Goal: Entertainment & Leisure: Consume media (video, audio)

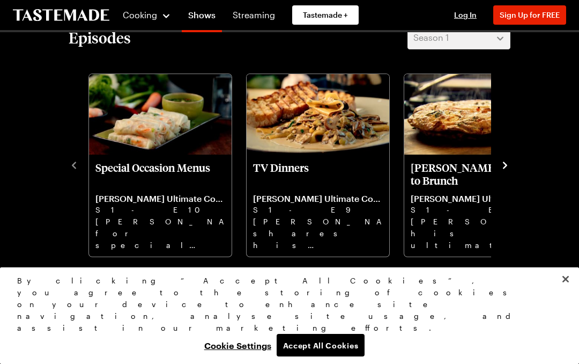
click at [325, 340] on button "Accept All Cookies" at bounding box center [321, 345] width 88 height 23
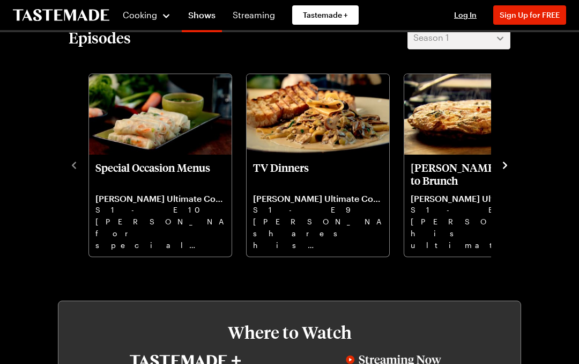
click at [504, 167] on icon "navigate to next item" at bounding box center [505, 165] width 11 height 11
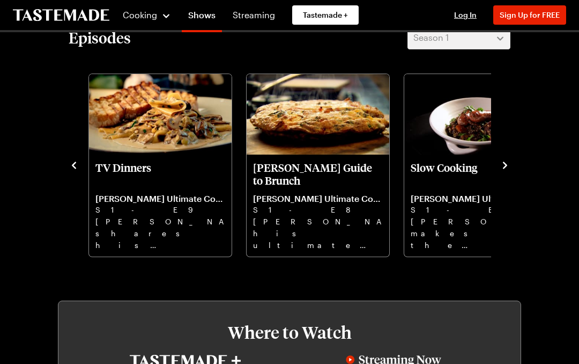
click at [501, 164] on icon "navigate to next item" at bounding box center [505, 165] width 11 height 11
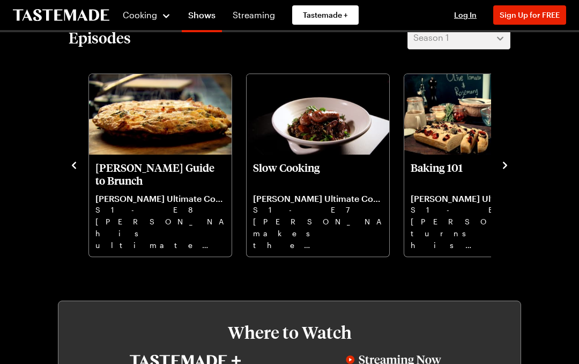
click at [506, 160] on icon "navigate to next item" at bounding box center [505, 165] width 11 height 11
click at [455, 141] on img "Baking 101" at bounding box center [475, 114] width 143 height 80
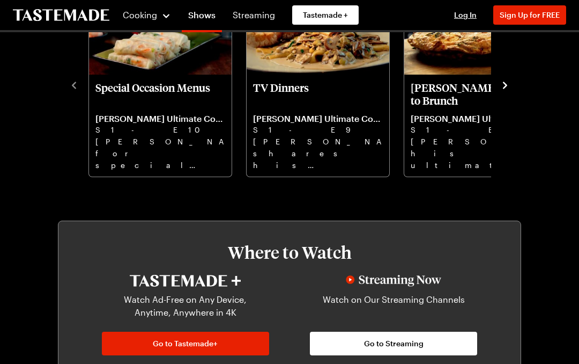
scroll to position [355, 0]
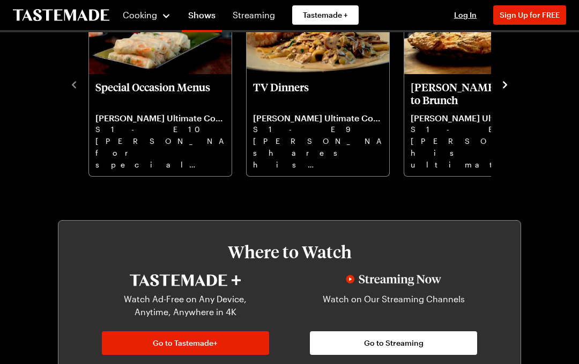
click at [501, 90] on icon "navigate to next item" at bounding box center [505, 85] width 11 height 11
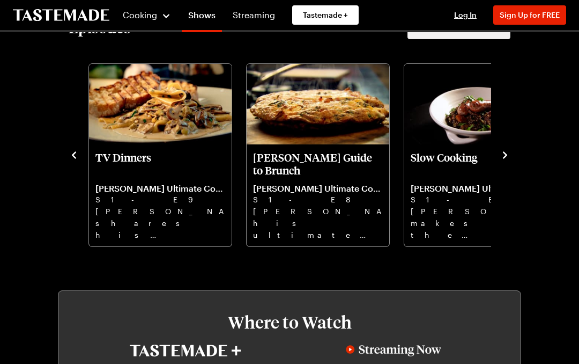
scroll to position [284, 0]
click at [504, 157] on icon "navigate to next item" at bounding box center [505, 155] width 4 height 7
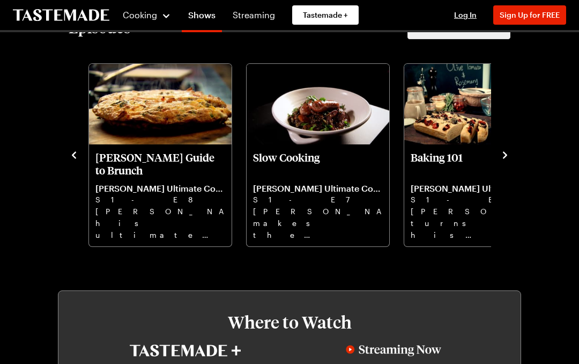
click at [506, 153] on icon "navigate to next item" at bounding box center [505, 155] width 11 height 11
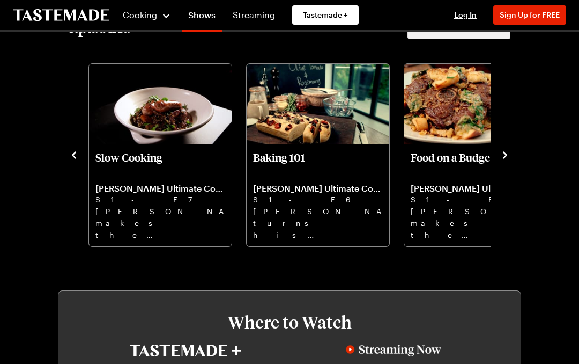
click at [502, 154] on icon "navigate to next item" at bounding box center [505, 155] width 11 height 11
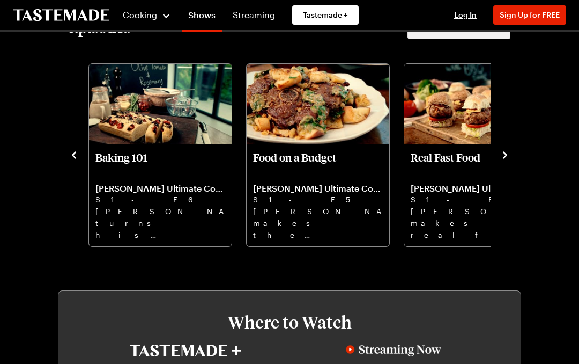
click at [508, 158] on icon "navigate to next item" at bounding box center [505, 155] width 11 height 11
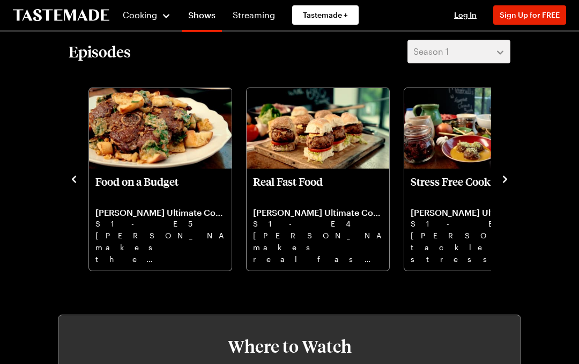
scroll to position [260, 0]
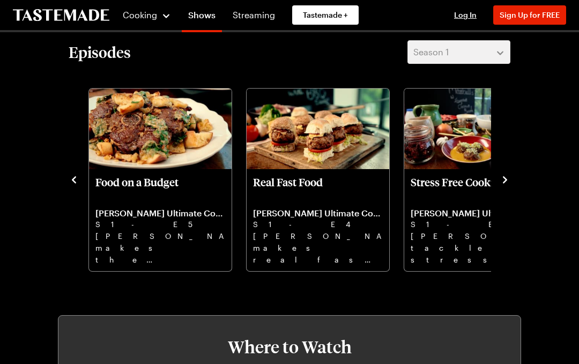
click at [506, 178] on icon "navigate to next item" at bounding box center [505, 179] width 11 height 11
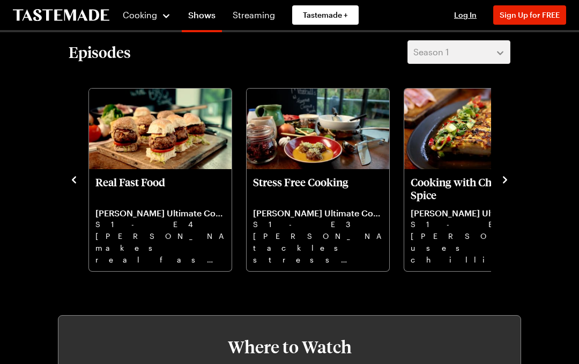
click at [506, 180] on icon "navigate to next item" at bounding box center [505, 179] width 4 height 7
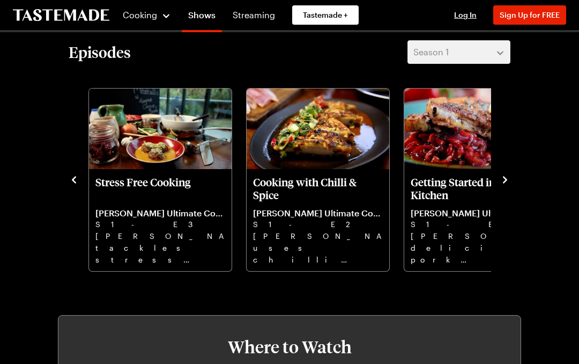
click at [509, 178] on icon "navigate to next item" at bounding box center [505, 179] width 11 height 11
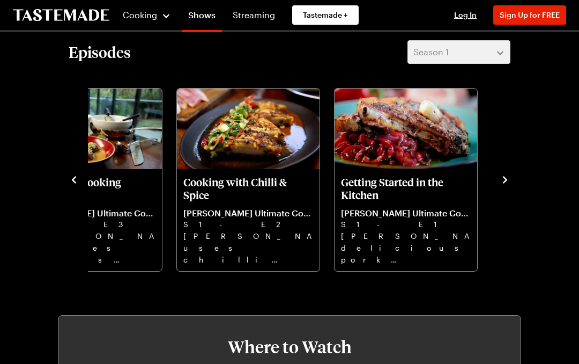
click at [507, 176] on icon "navigate to next item" at bounding box center [505, 179] width 11 height 11
click at [550, 12] on span "Sign Up for FREE" at bounding box center [530, 14] width 60 height 9
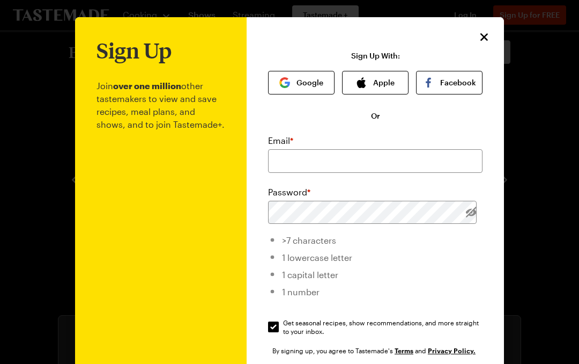
click at [491, 33] on button "Close" at bounding box center [484, 37] width 14 height 14
